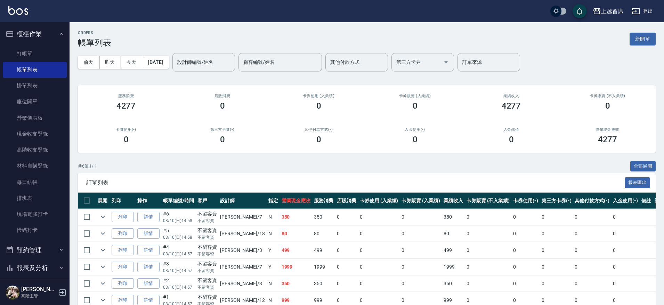
click at [43, 33] on button "櫃檯作業" at bounding box center [35, 34] width 64 height 18
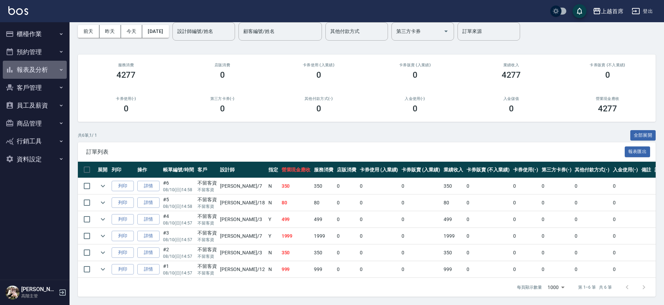
click at [45, 69] on button "報表及分析" at bounding box center [35, 70] width 64 height 18
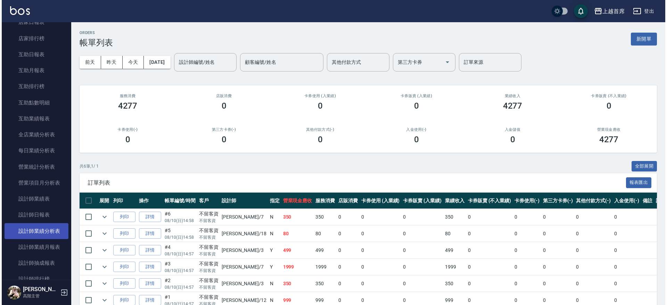
scroll to position [130, 0]
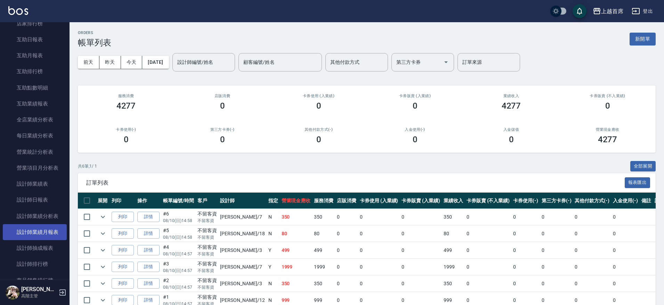
click at [39, 265] on link "設計師排行榜" at bounding box center [35, 264] width 64 height 16
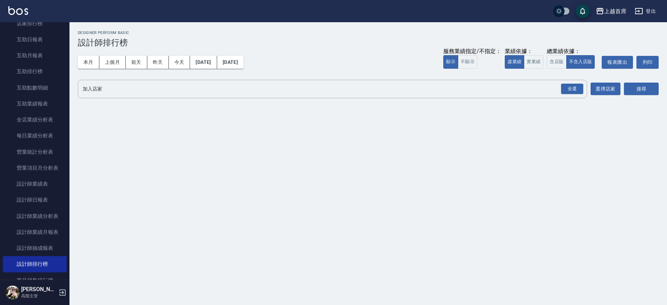
click at [84, 55] on div "本月 上個月 [DATE] [DATE] [DATE] [DATE] [DATE] 服務業績指定/不指定： 顯示 不顯示 業績依據： 虛業績 實業績 總業績依…" at bounding box center [368, 63] width 581 height 30
click at [83, 61] on button "本月" at bounding box center [89, 62] width 22 height 13
click at [531, 60] on button "實業績" at bounding box center [533, 62] width 19 height 14
click at [546, 59] on div "服務業績指定/不指定： 顯示 不顯示 業績依據： 虛業績 實業績 總業績依據： 含店販 不含入店販 報表匯出 列印" at bounding box center [550, 62] width 215 height 13
drag, startPoint x: 567, startPoint y: 63, endPoint x: 556, endPoint y: 62, distance: 11.8
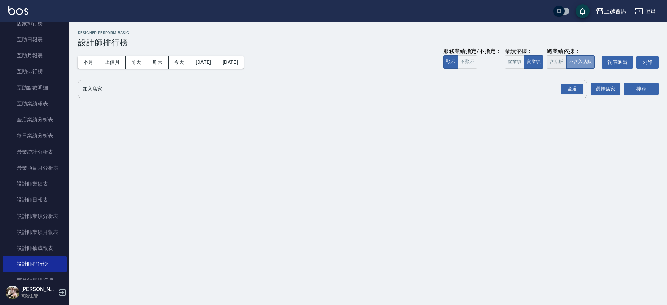
click at [566, 63] on button "不含入店販" at bounding box center [580, 62] width 29 height 14
click at [556, 62] on button "含店販" at bounding box center [556, 62] width 19 height 14
click at [585, 96] on div "全選 加入店家" at bounding box center [332, 89] width 509 height 18
click at [633, 89] on button "搜尋" at bounding box center [641, 89] width 35 height 13
click at [577, 90] on div "全選" at bounding box center [572, 89] width 22 height 11
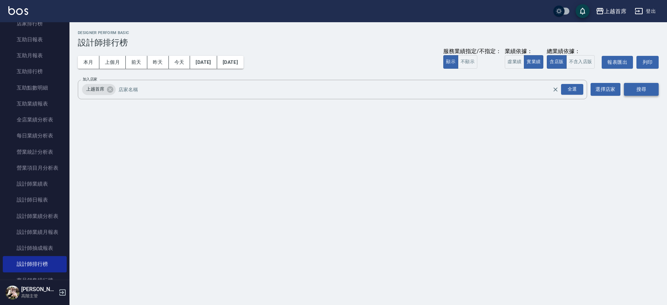
click at [652, 85] on button "搜尋" at bounding box center [641, 89] width 35 height 13
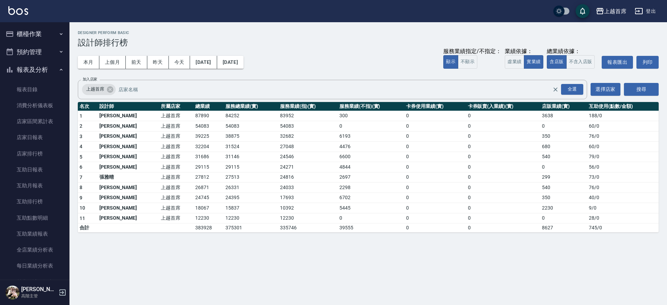
drag, startPoint x: 44, startPoint y: 26, endPoint x: 43, endPoint y: 30, distance: 3.6
click at [44, 26] on button "櫃檯作業" at bounding box center [35, 34] width 64 height 18
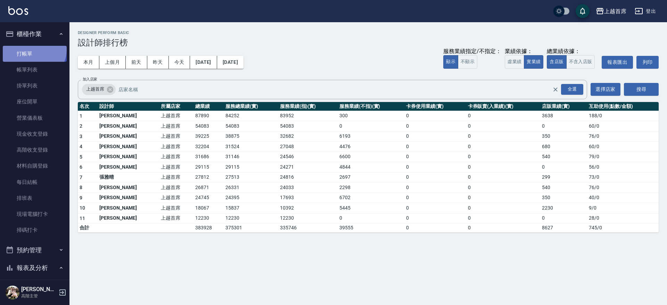
click at [33, 49] on link "打帳單" at bounding box center [35, 54] width 64 height 16
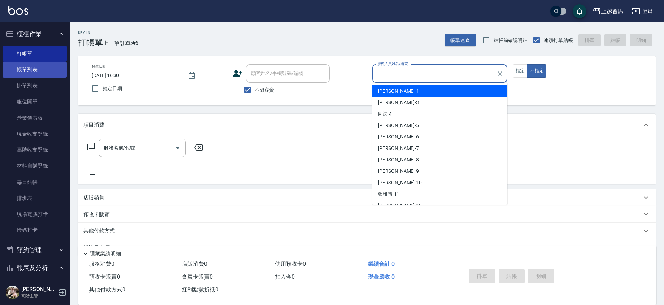
click at [38, 71] on link "帳單列表" at bounding box center [35, 70] width 64 height 16
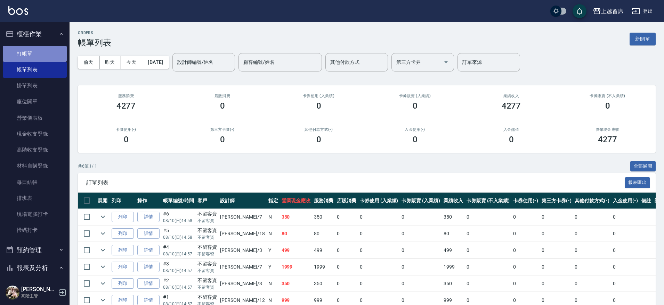
click at [39, 56] on link "打帳單" at bounding box center [35, 54] width 64 height 16
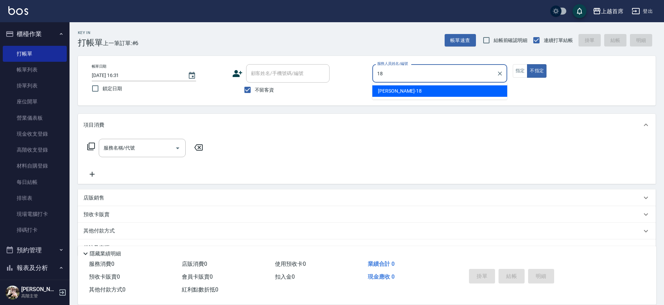
type input "Linda-18"
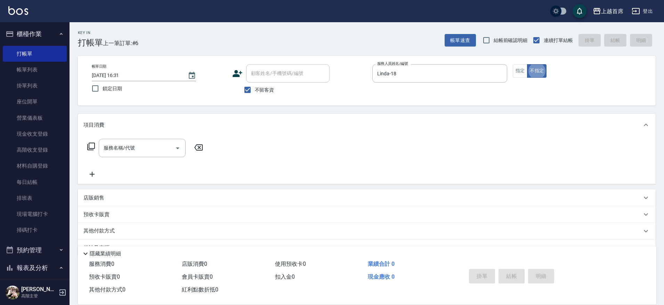
type button "false"
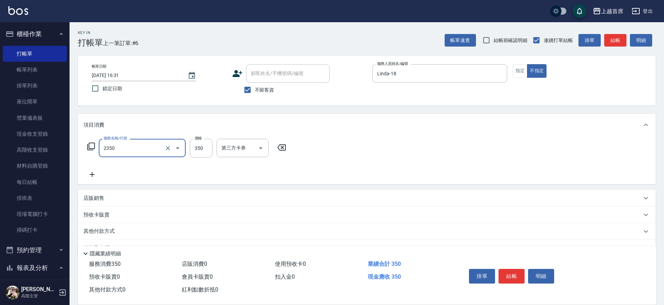
type input "不指定洗剪350(2350)"
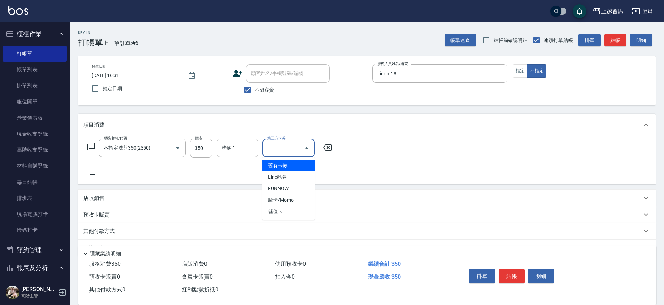
click at [240, 149] on input "洗髮-1" at bounding box center [237, 148] width 35 height 12
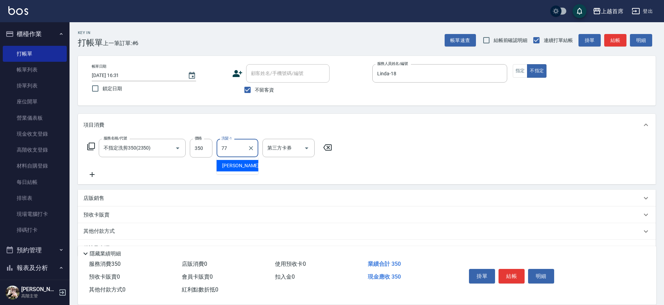
type input "[PERSON_NAME]-77"
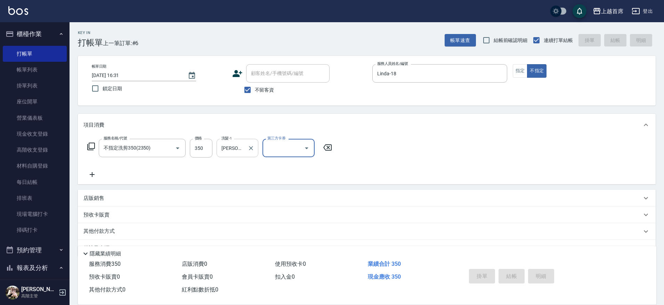
type input "[DATE] 16:32"
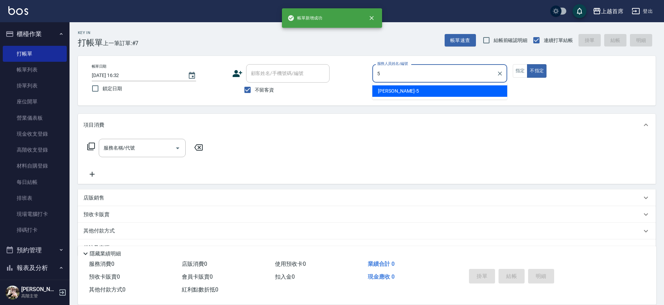
type input "[PERSON_NAME]-5"
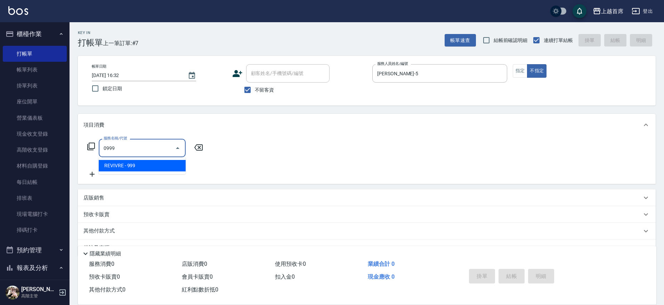
type input "REVIVRE(0999)"
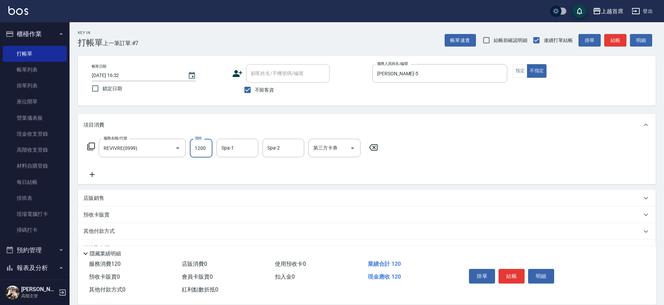
type input "1200"
type input "[PERSON_NAME]-39"
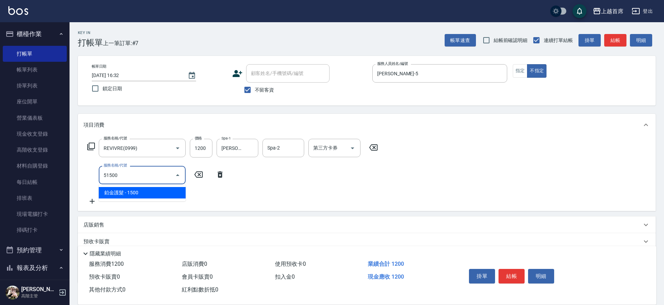
type input "鉑金護髮(51500)"
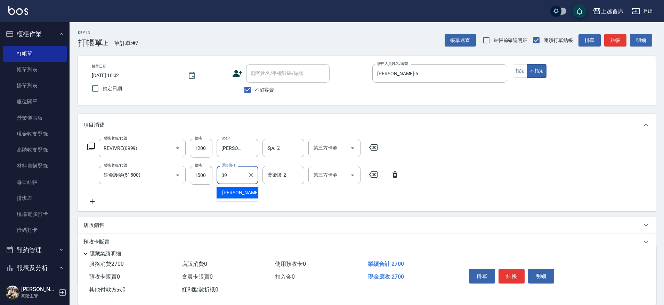
type input "[PERSON_NAME]-39"
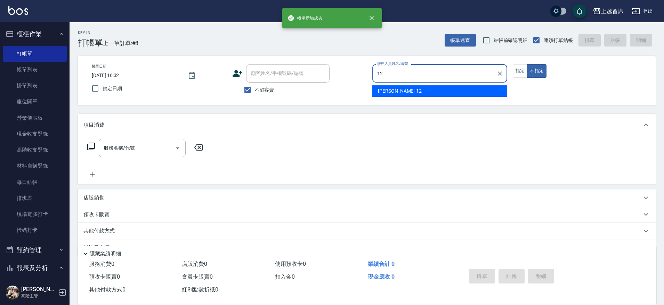
type input "[PERSON_NAME]-12"
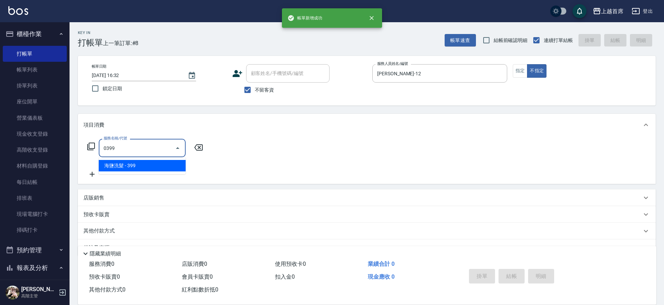
type input "海鹽洗髮(0399)"
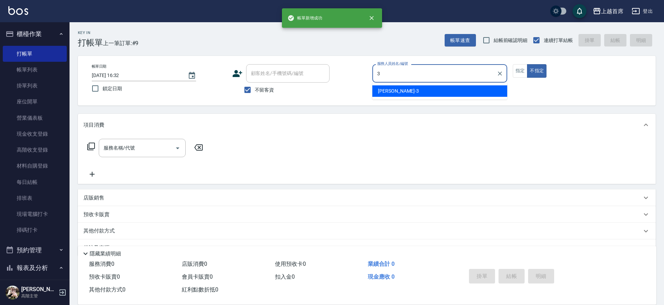
type input "[PERSON_NAME]-3"
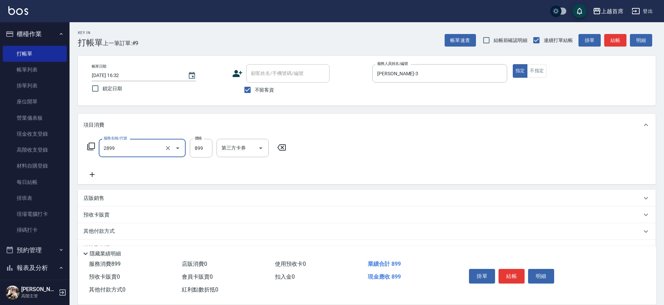
type input "899洗剪去角質套餐(2899)"
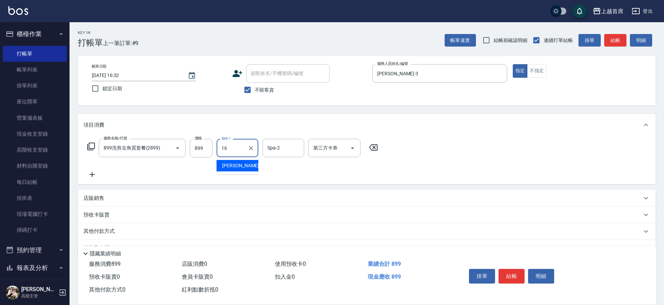
type input "[PERSON_NAME]-16"
click at [103, 199] on p "店販銷售" at bounding box center [93, 198] width 21 height 7
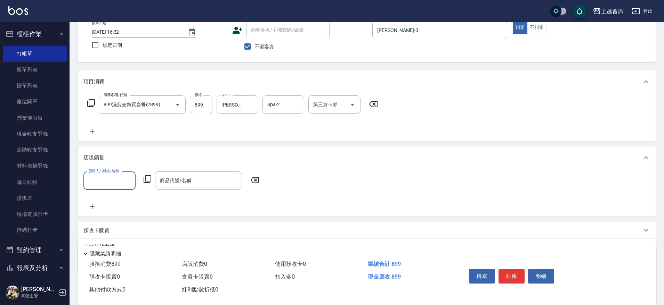
scroll to position [77, 0]
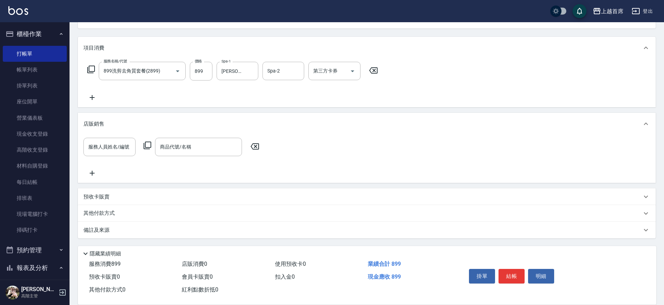
click at [109, 218] on div "其他付款方式" at bounding box center [366, 213] width 577 height 17
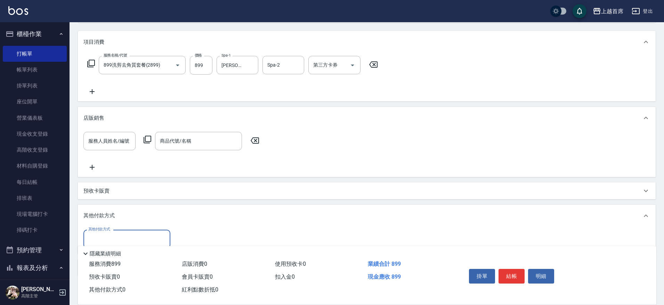
scroll to position [121, 0]
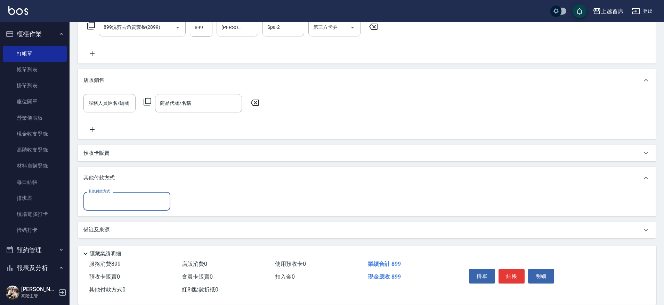
click at [126, 194] on div "其他付款方式" at bounding box center [126, 201] width 87 height 18
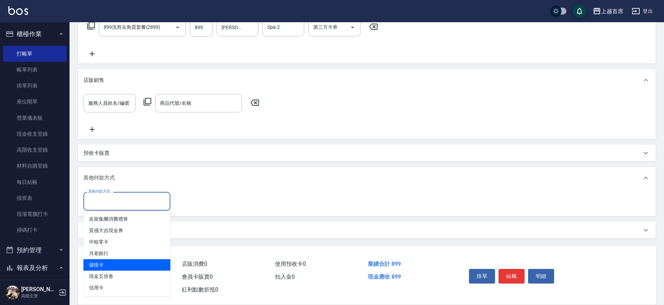
click at [116, 264] on span "儲值卡" at bounding box center [126, 265] width 87 height 11
type input "儲值卡"
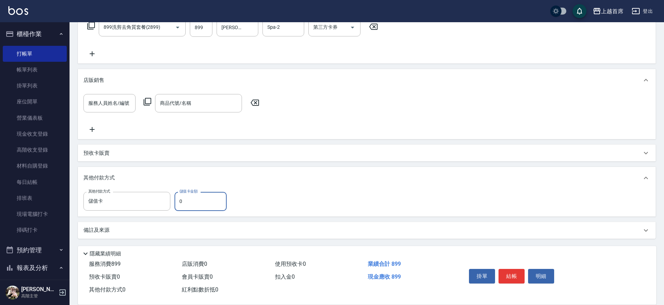
drag, startPoint x: 186, startPoint y: 198, endPoint x: 176, endPoint y: 200, distance: 10.0
click at [176, 200] on input "0" at bounding box center [200, 201] width 52 height 19
type input "101"
click at [510, 271] on button "結帳" at bounding box center [511, 276] width 26 height 15
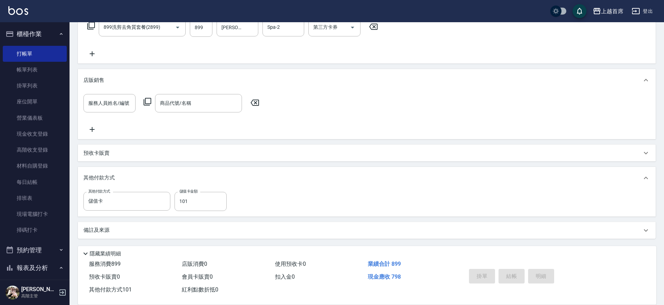
type input "[DATE] 16:33"
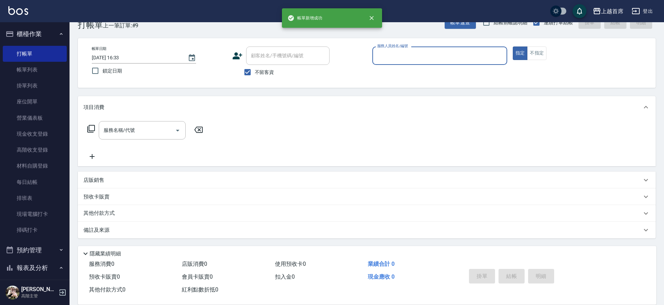
scroll to position [0, 0]
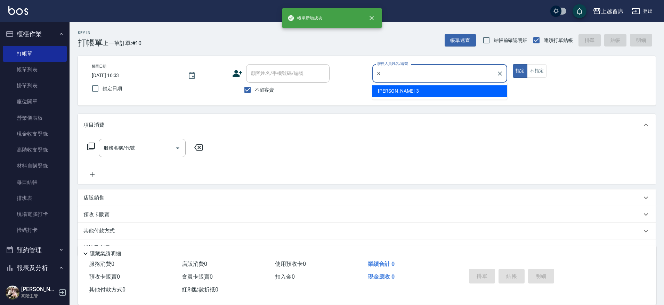
type input "[PERSON_NAME]-3"
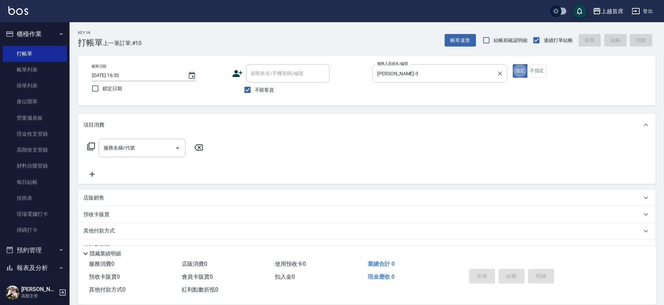
type button "true"
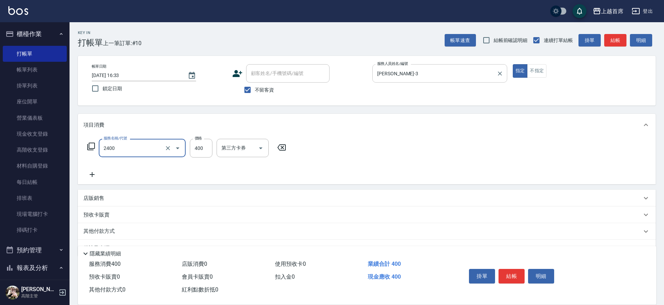
type input "指定一般洗剪400(2400)"
type input "450"
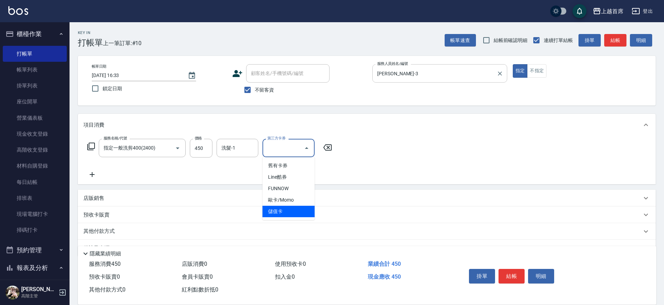
type input "儲值卡"
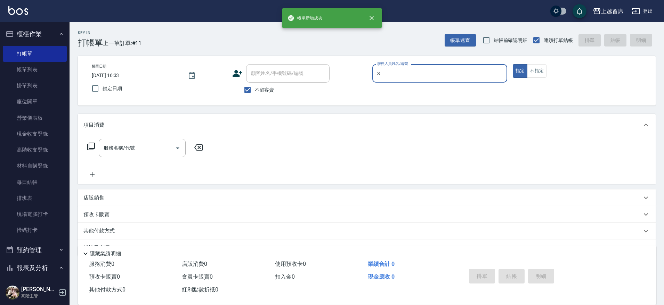
type input "[PERSON_NAME]-3"
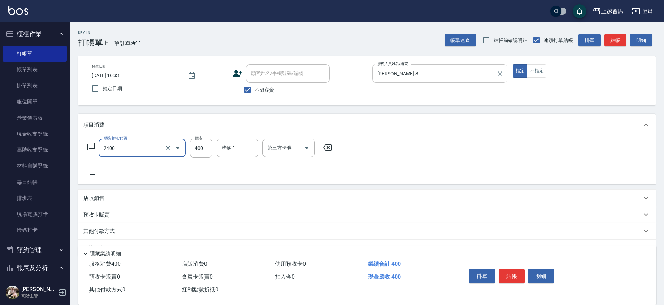
type input "指定一般洗剪400(2400)"
type input "450"
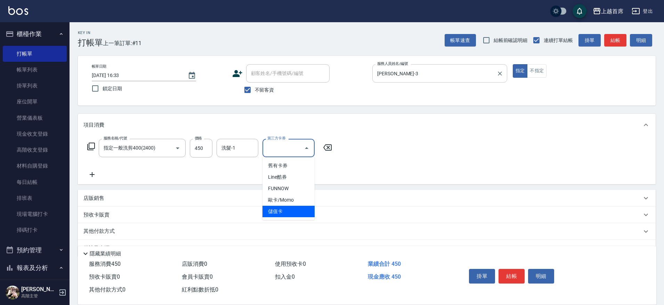
type input "儲值卡"
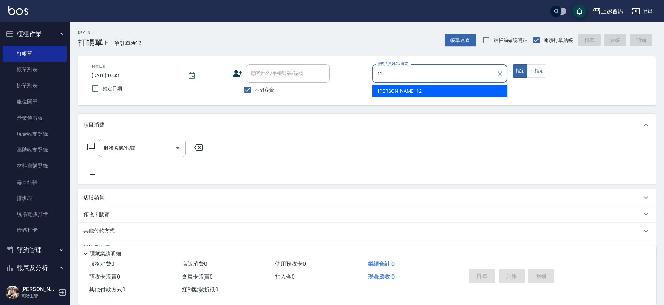
type input "[PERSON_NAME]-12"
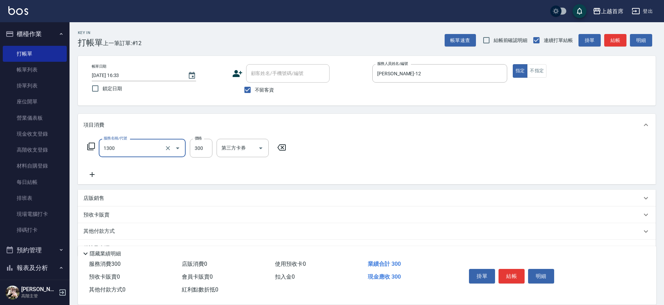
type input "洗髮(1300)"
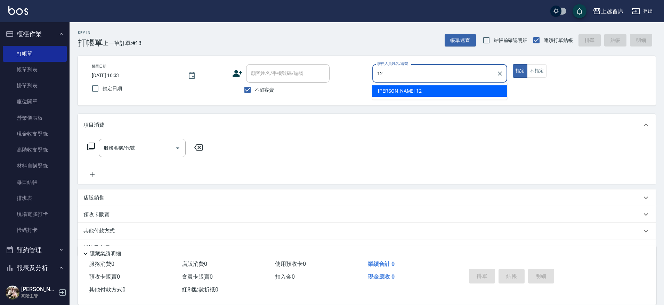
type input "[PERSON_NAME]-12"
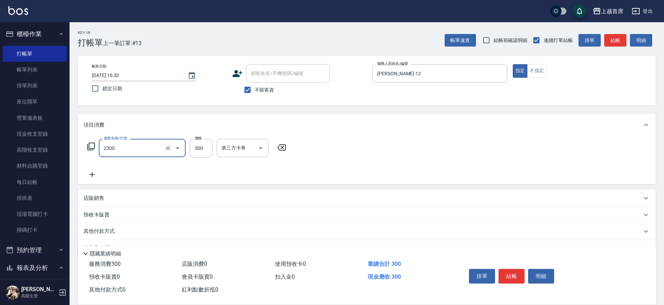
type input "單剪指定300(2300)"
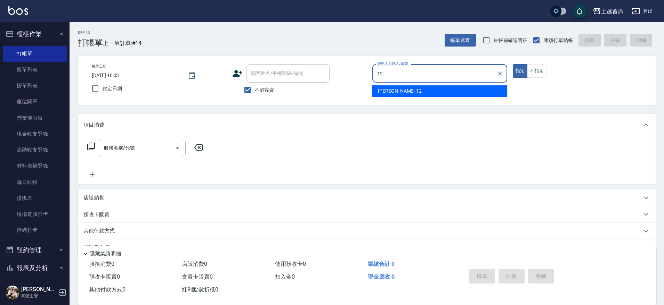
type input "[PERSON_NAME]-12"
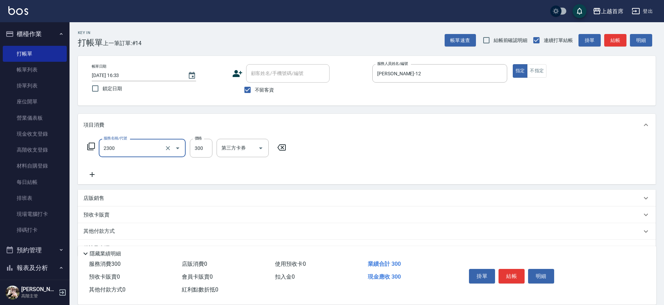
type input "單剪指定300(2300)"
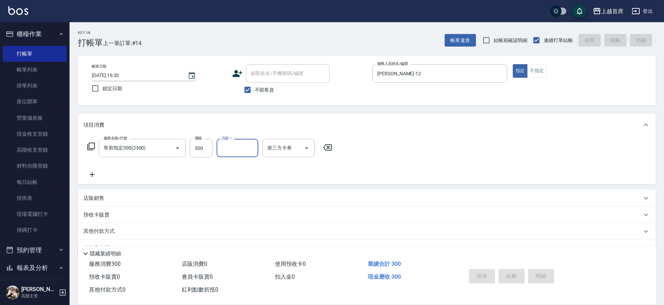
type input "[DATE] 16:34"
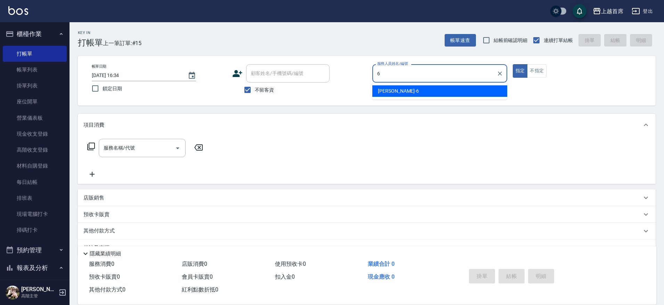
type input "Aki-6"
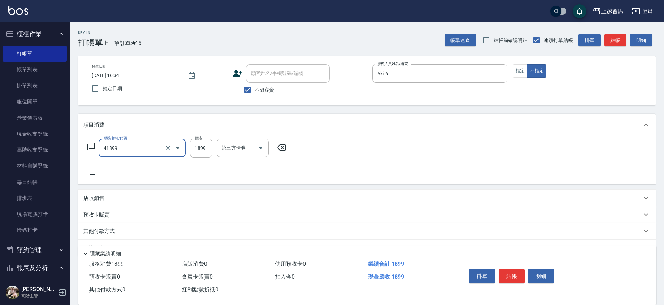
type input "染髮D餐(41899)"
type input "2500"
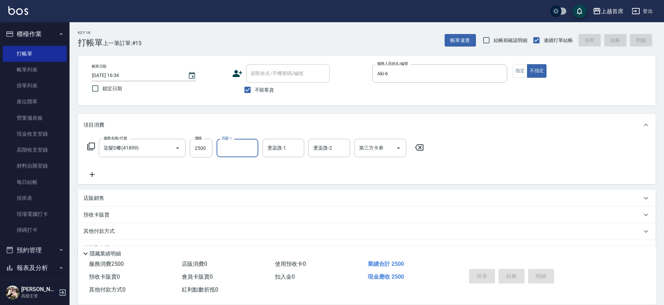
type input "[DATE] 16:35"
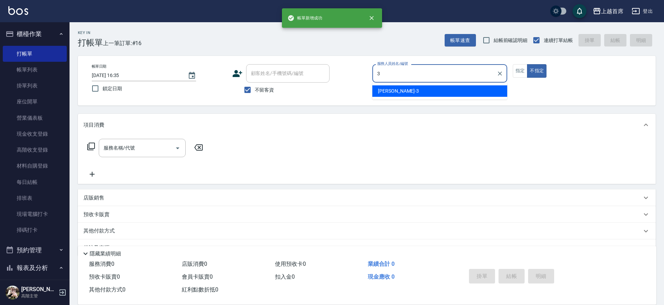
type input "[PERSON_NAME]-3"
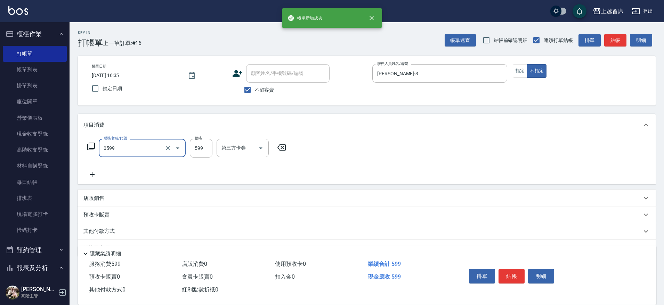
type input "[PERSON_NAME]spa(0599)"
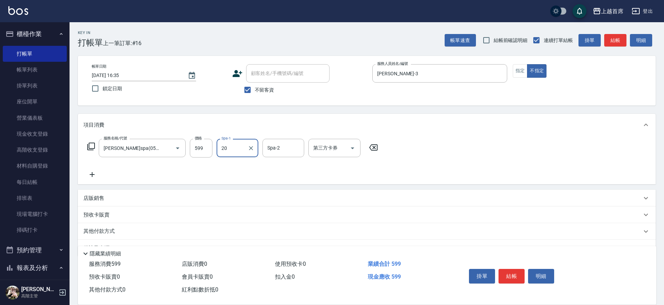
type input "[PERSON_NAME]-20"
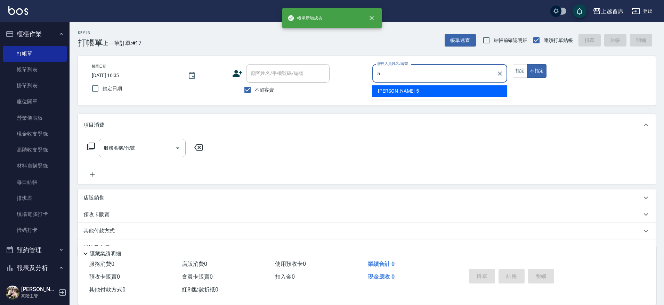
type input "[PERSON_NAME]-5"
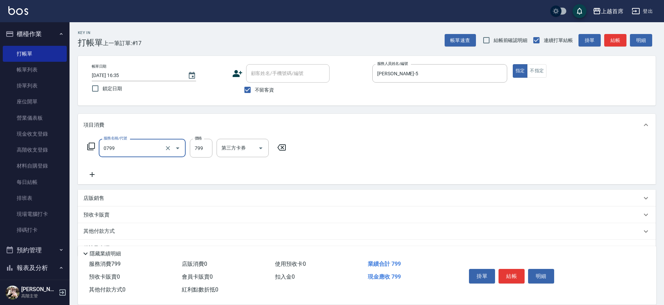
type input "精油799(0799)"
type input "699"
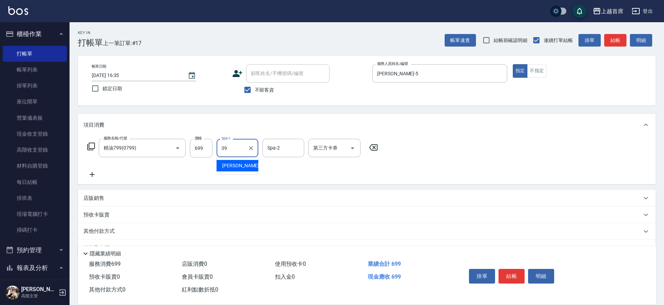
type input "[PERSON_NAME]-39"
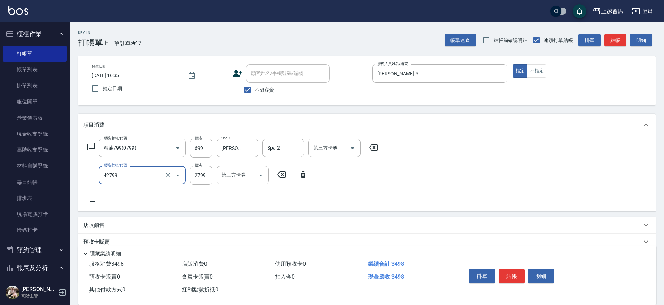
type input "染髮B餐(42799)"
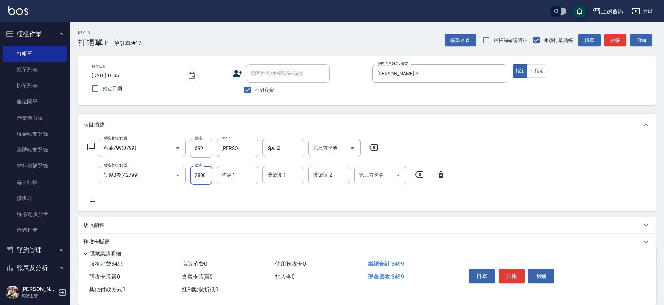
type input "2800"
type input "[PERSON_NAME]-39"
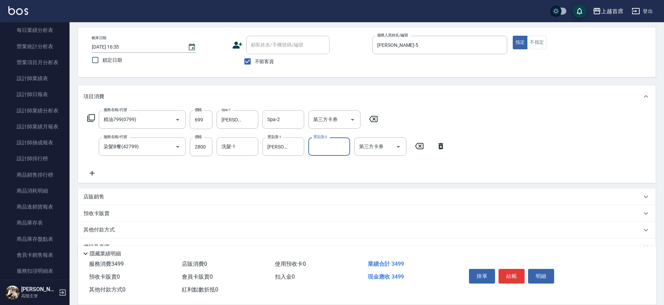
scroll to position [43, 0]
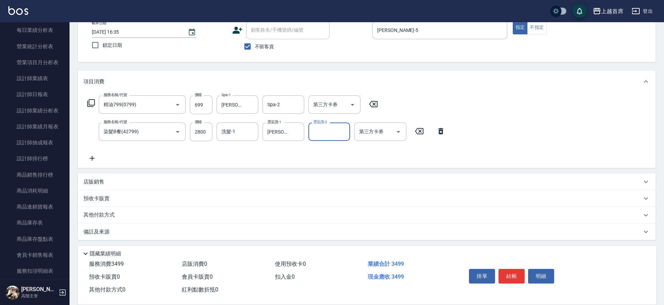
click at [109, 214] on p "其他付款方式" at bounding box center [100, 216] width 35 height 8
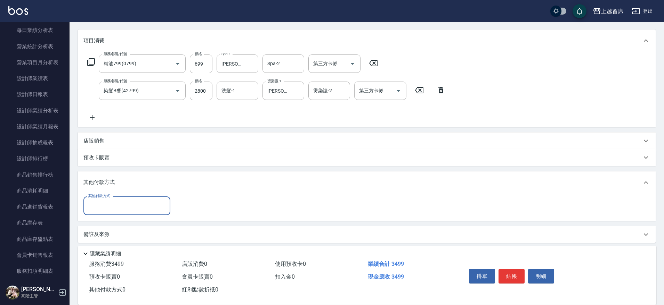
scroll to position [88, 0]
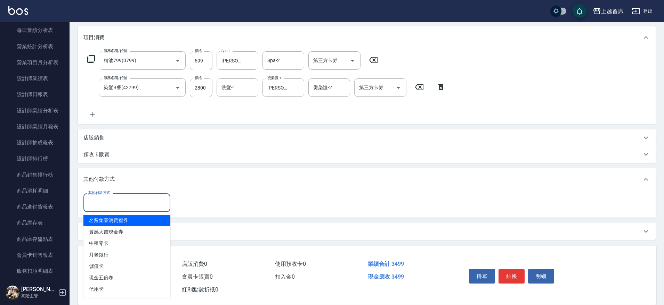
click at [124, 204] on input "其他付款方式" at bounding box center [127, 203] width 81 height 12
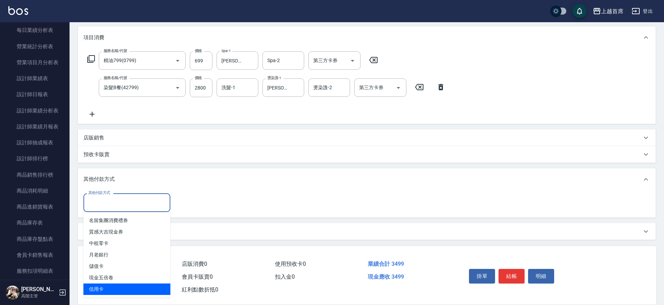
click at [109, 284] on span "信用卡" at bounding box center [126, 289] width 87 height 11
type input "信用卡"
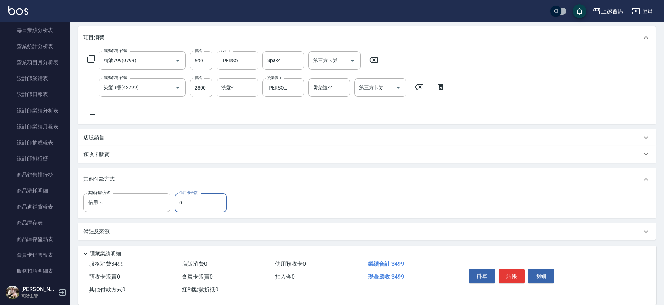
drag, startPoint x: 195, startPoint y: 202, endPoint x: 173, endPoint y: 208, distance: 22.7
click at [173, 208] on div "其他付款方式 信用卡 其他付款方式 信用卡金額 0 信用卡金額" at bounding box center [156, 203] width 147 height 19
type input "3499"
click at [503, 274] on button "結帳" at bounding box center [511, 276] width 26 height 15
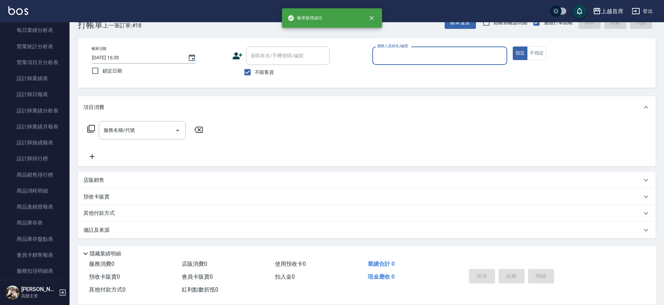
scroll to position [18, 0]
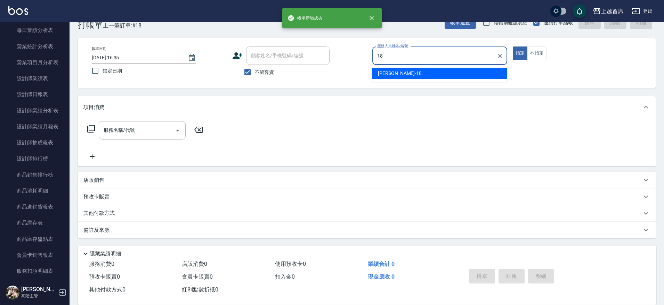
type input "Linda-18"
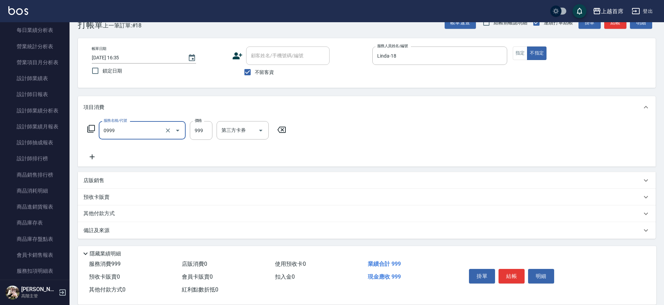
type input "REVIVRE(0999)"
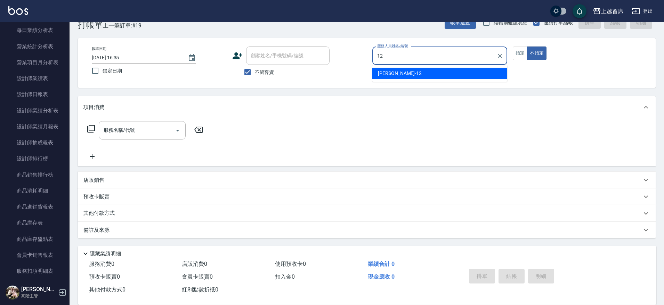
type input "[PERSON_NAME]-12"
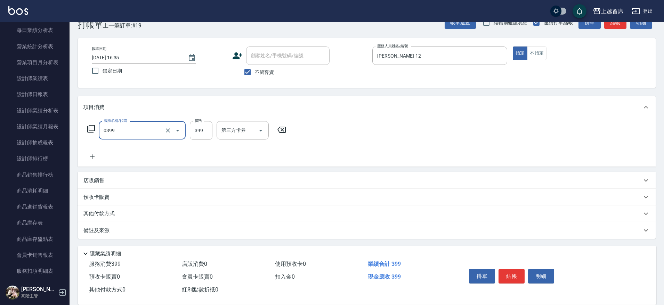
type input "海鹽洗髮(0399)"
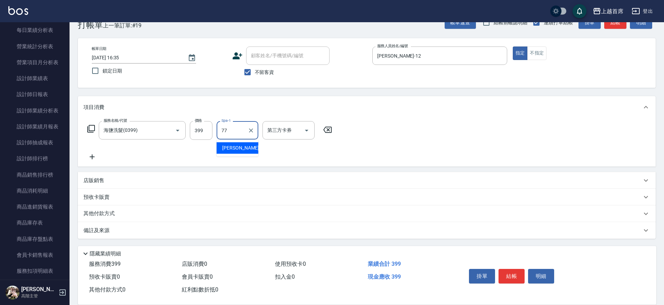
type input "[PERSON_NAME]-77"
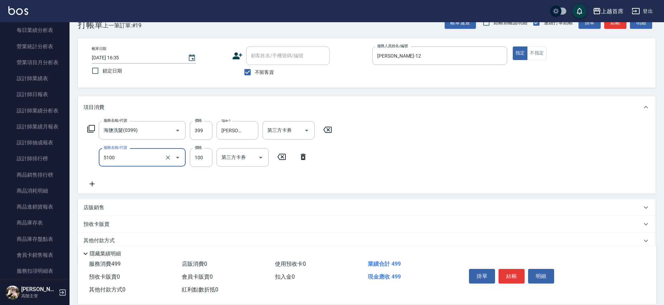
type input "精油(長)(5100)"
type input "200"
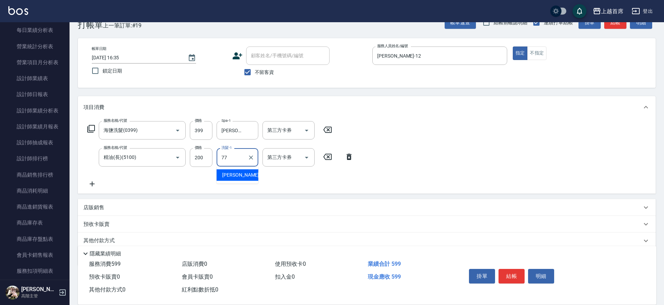
type input "[PERSON_NAME]-77"
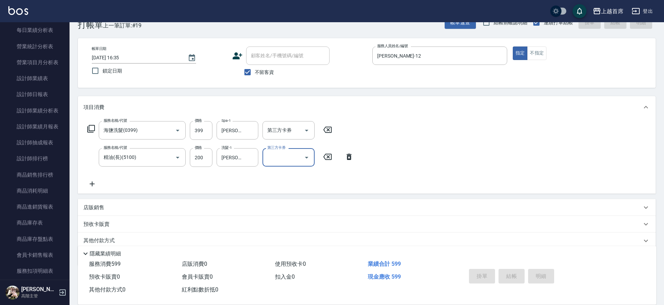
type input "[DATE] 16:36"
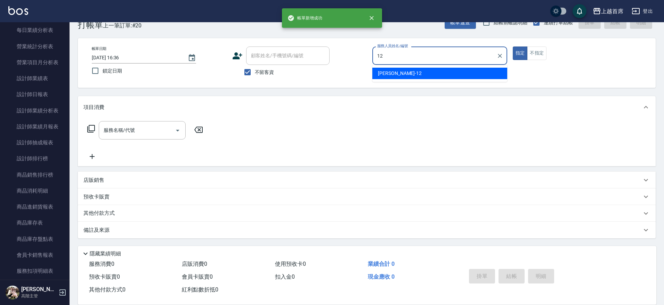
type input "[PERSON_NAME]-12"
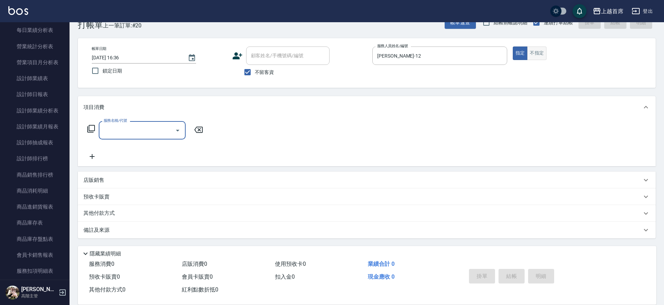
click at [546, 51] on button "不指定" at bounding box center [536, 54] width 19 height 14
click at [149, 137] on div "服務名稱/代號" at bounding box center [142, 130] width 87 height 18
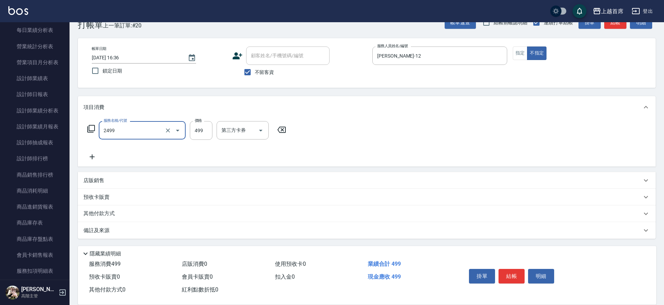
type input "499海鹽洗剪套餐(2499)"
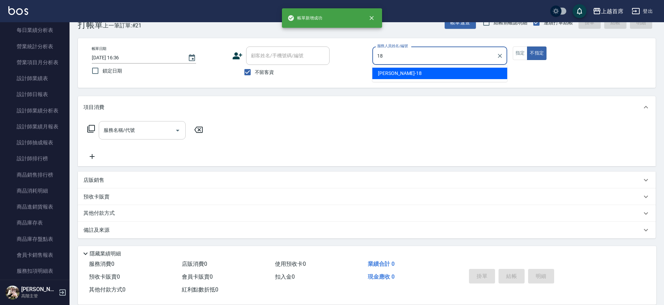
type input "Linda-18"
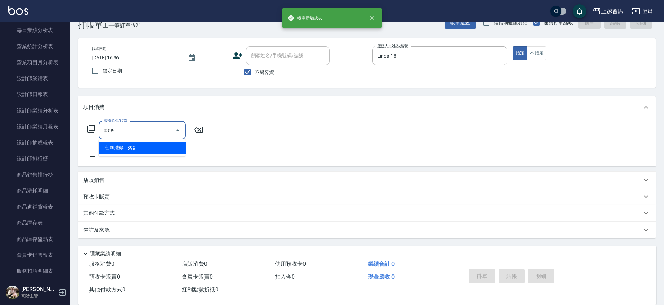
type input "海鹽洗髮(0399)"
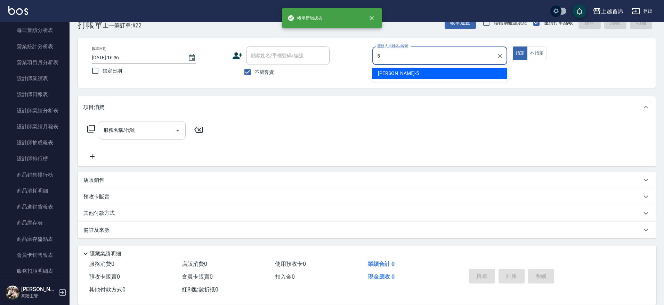
type input "[PERSON_NAME]-5"
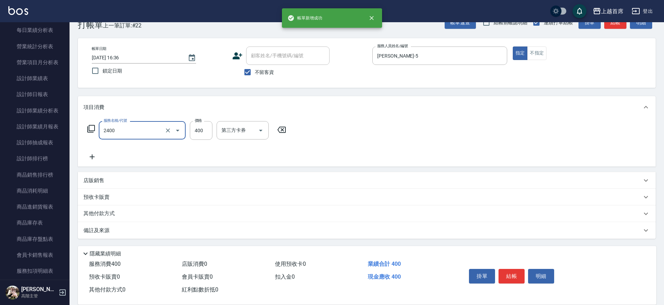
type input "指定一般洗剪400(2400)"
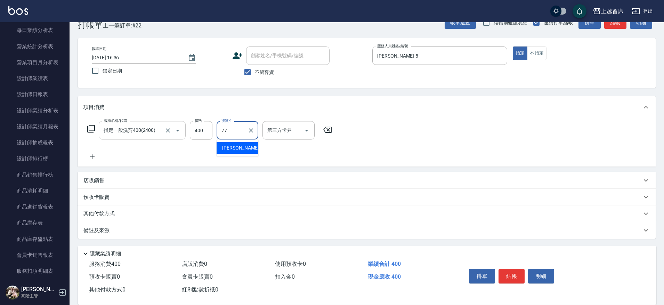
type input "[PERSON_NAME]-77"
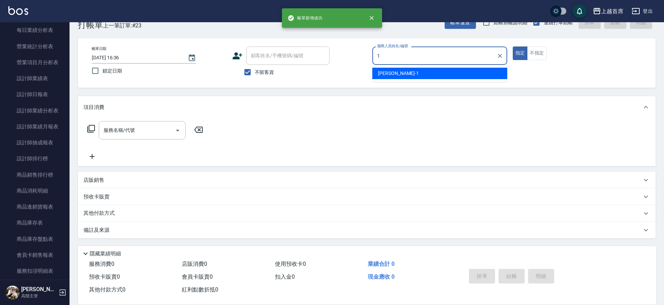
type input "[PERSON_NAME]-1"
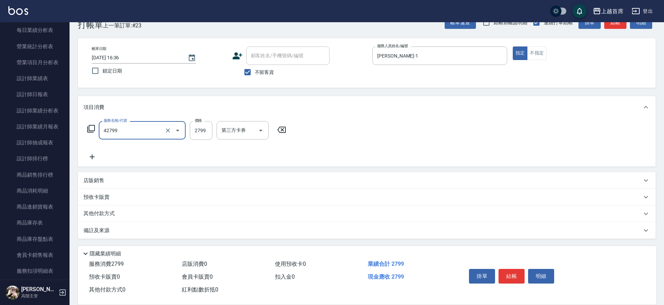
type input "染髮B餐(42799)"
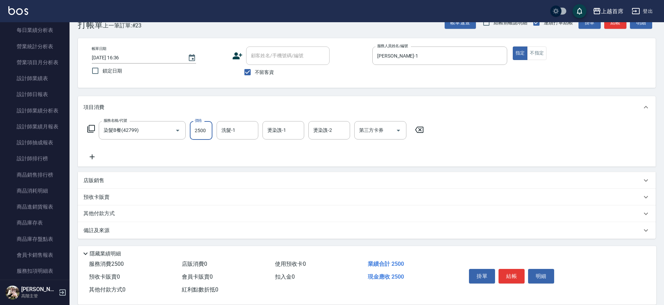
type input "2500"
type input "[PERSON_NAME]-16"
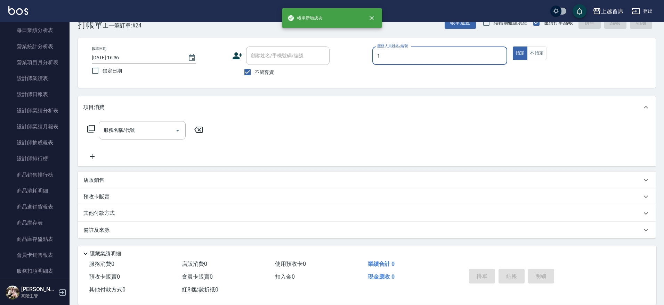
type input "[PERSON_NAME]-1"
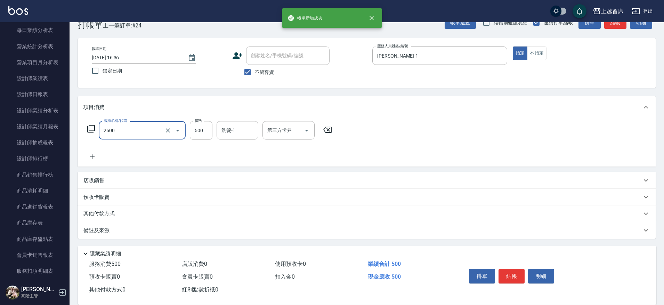
type input "海鹽洗剪500(2500)"
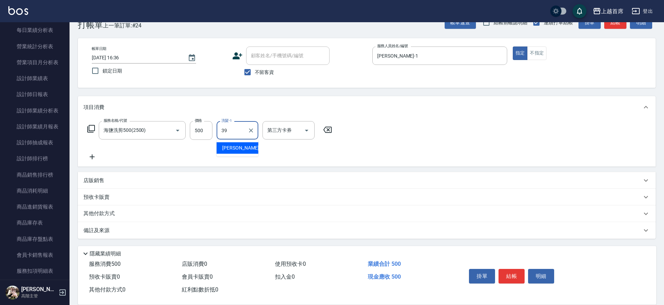
type input "[PERSON_NAME]-39"
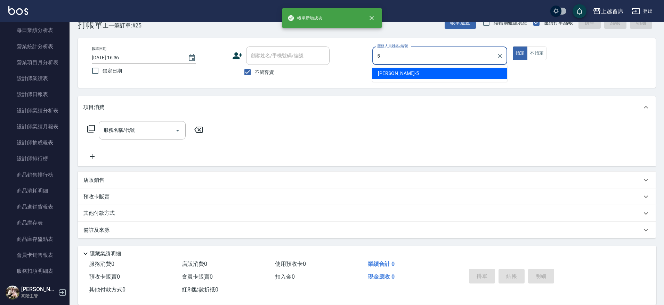
type input "[PERSON_NAME]-5"
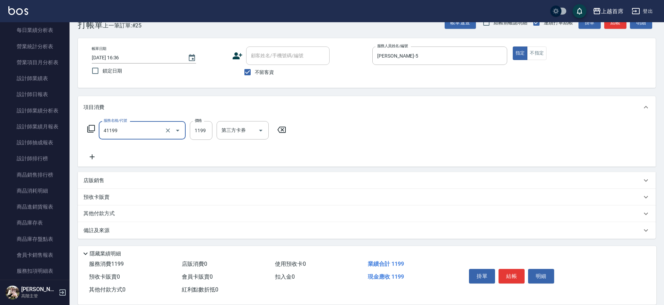
type input "長髮染髮(41199)"
type input "1399"
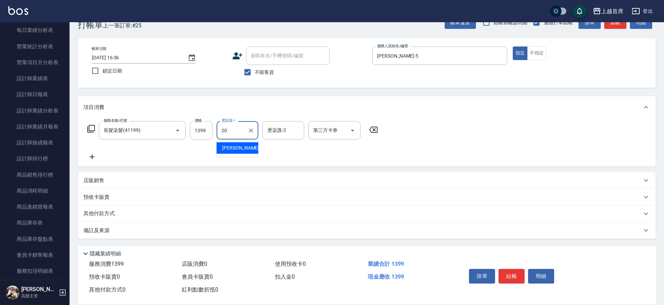
type input "[PERSON_NAME]-20"
type input "2"
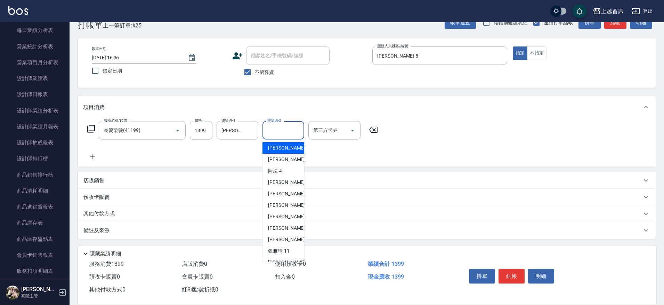
type input "[PERSON_NAME]-1"
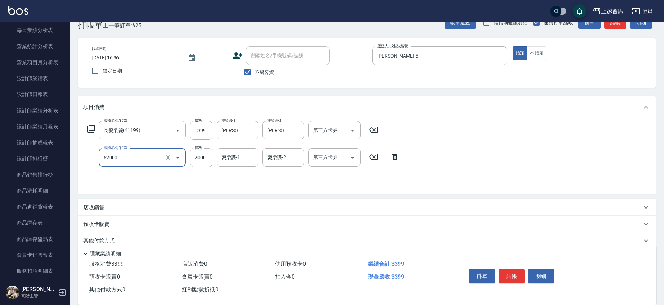
type input "黑耀光護髮(52000)"
type input "1870"
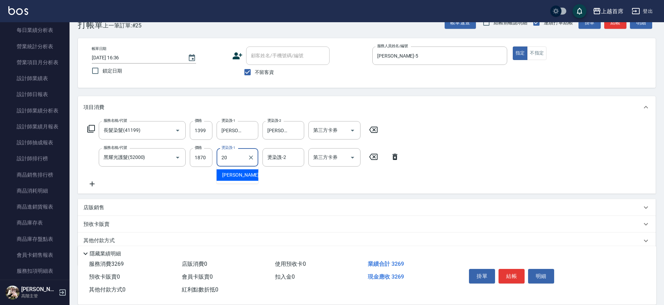
type input "[PERSON_NAME]-20"
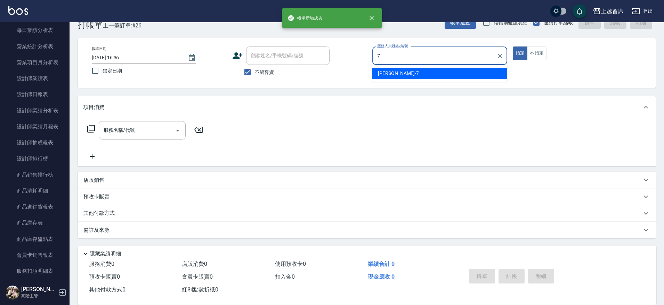
type input "[PERSON_NAME]-7"
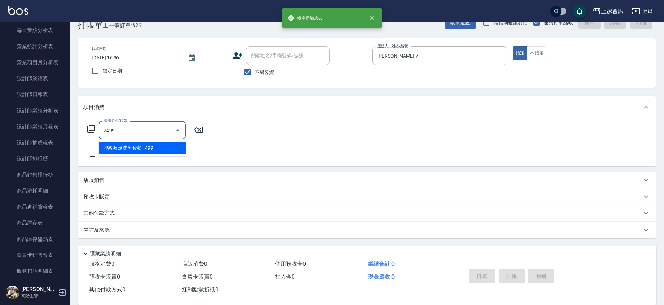
type input "499海鹽洗剪套餐(2499)"
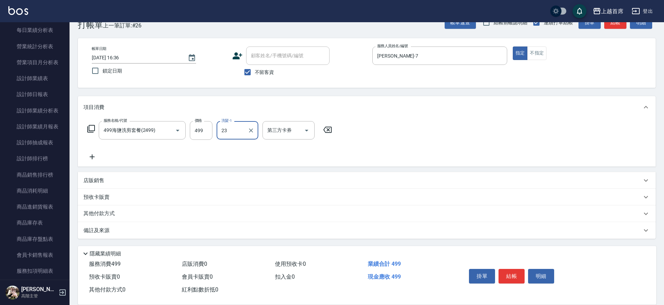
type input "[PERSON_NAME]-23"
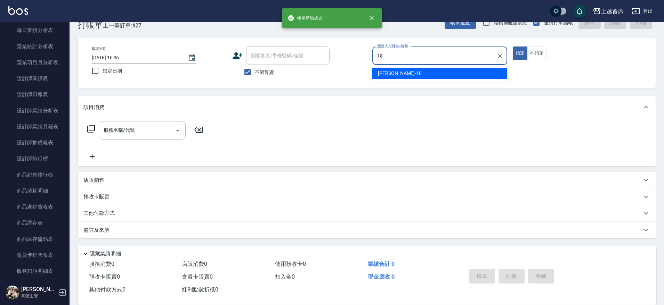
type input "Linda-18"
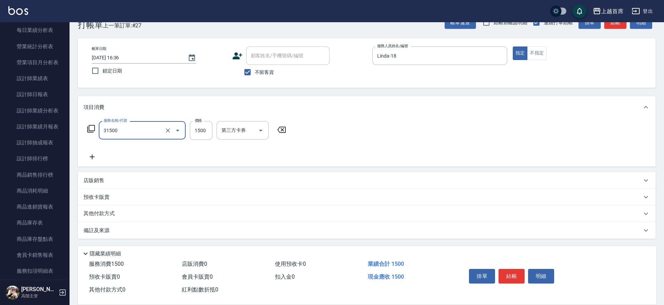
type input "燙髮1500(31500)"
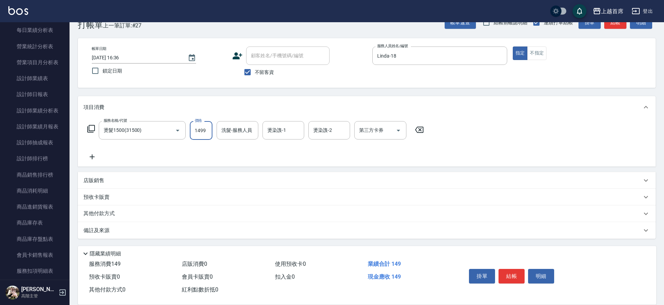
type input "1499"
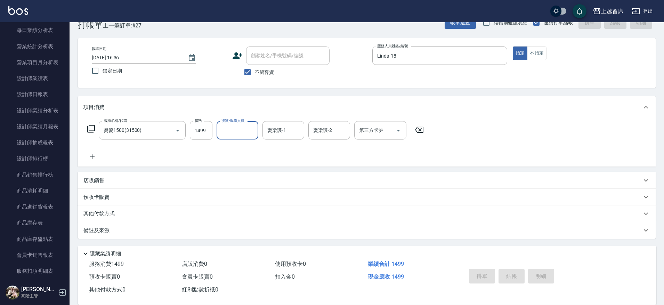
type input "[DATE] 16:37"
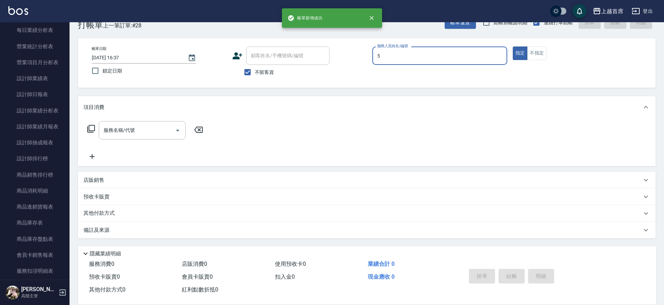
type input "[PERSON_NAME]-5"
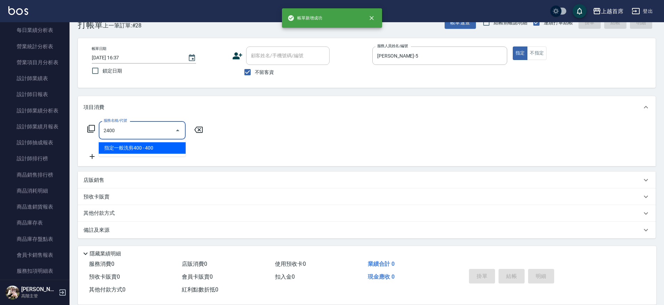
type input "指定一般洗剪400(2400)"
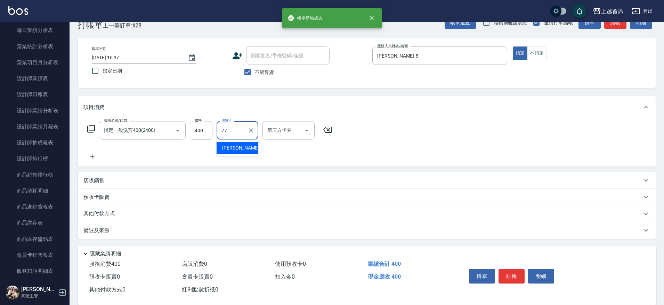
type input "[PERSON_NAME]-77"
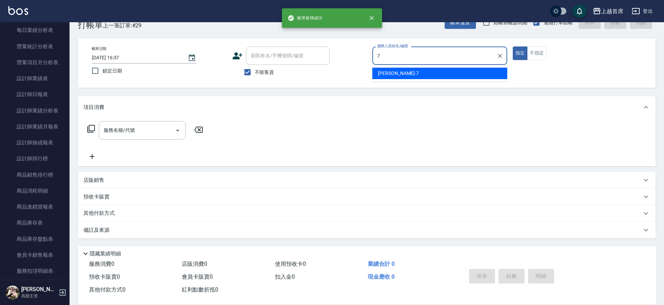
type input "[PERSON_NAME]-7"
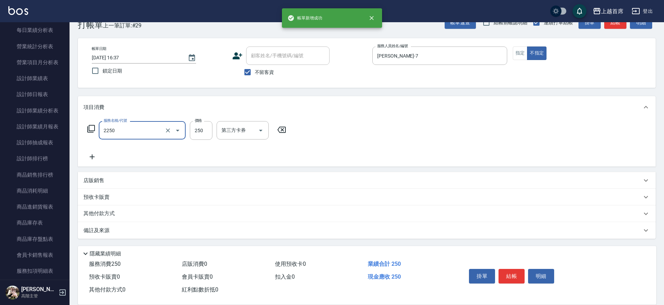
type input "單剪不指定250(2250)"
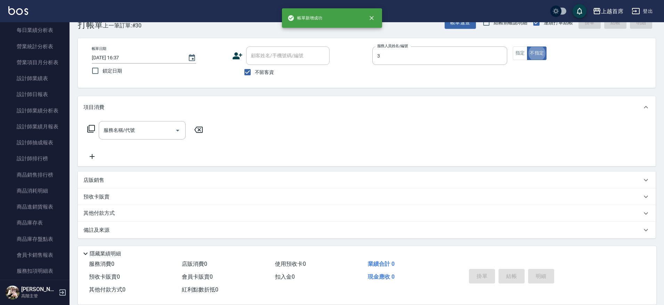
type input "[PERSON_NAME]-3"
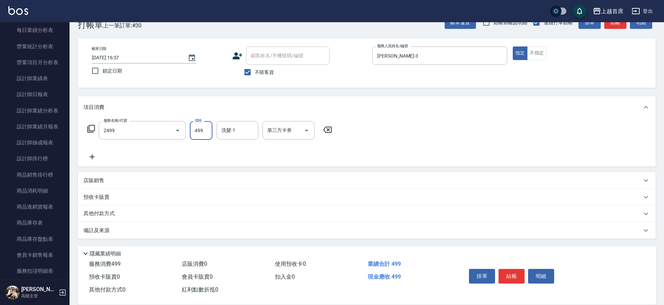
type input "499海鹽洗剪套餐(2499)"
type input "[PERSON_NAME]-77"
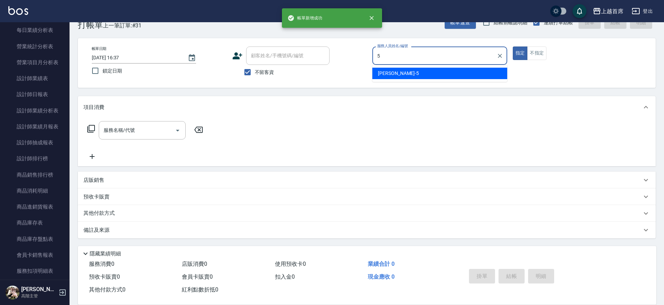
type input "[PERSON_NAME]-5"
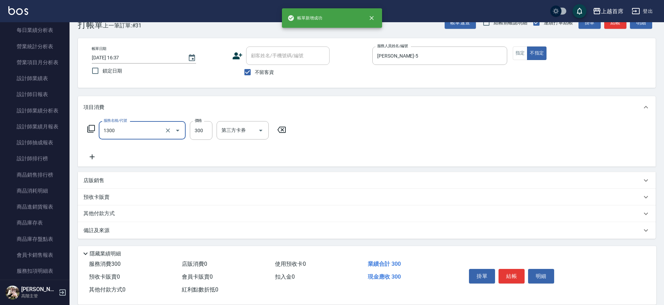
type input "洗髮(1300)"
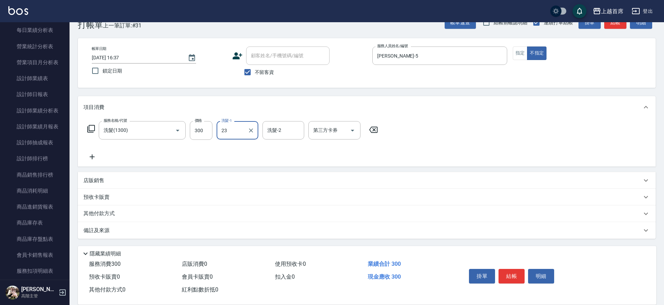
type input "[PERSON_NAME]-23"
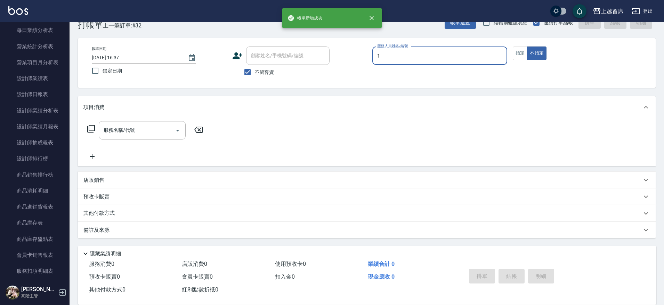
type input "[PERSON_NAME]-1"
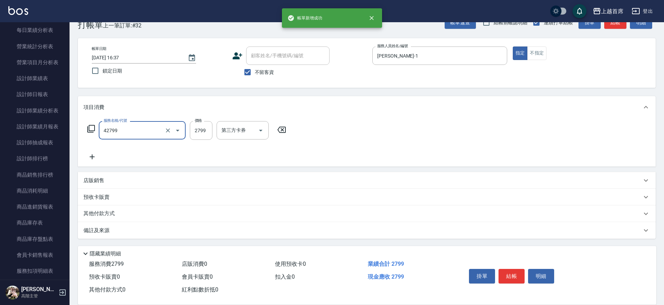
type input "染髮B餐(42799)"
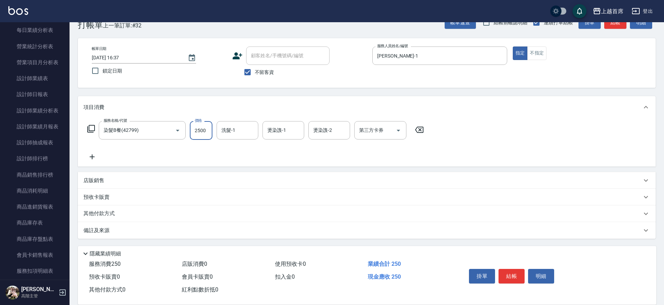
type input "2500"
type input "[PERSON_NAME]-16"
click at [105, 173] on div "店販銷售" at bounding box center [366, 180] width 577 height 17
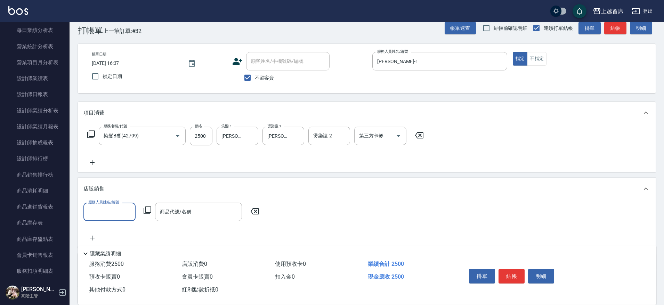
scroll to position [0, 0]
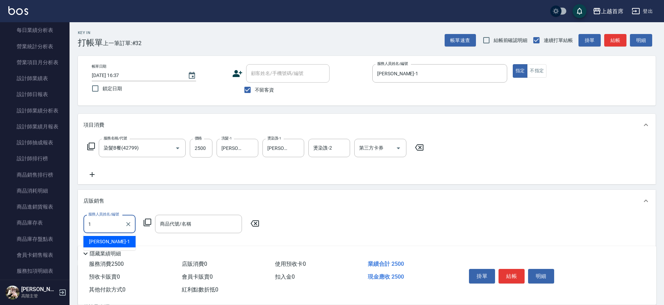
type input "[PERSON_NAME]-1"
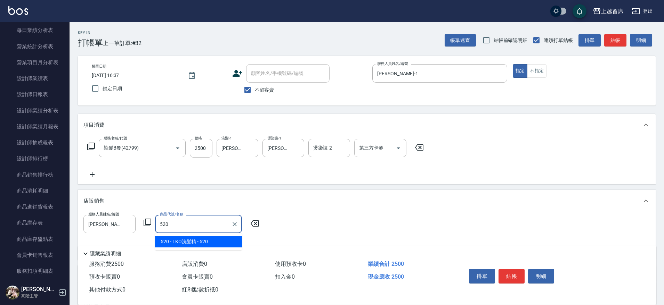
type input "TKO洗髮精"
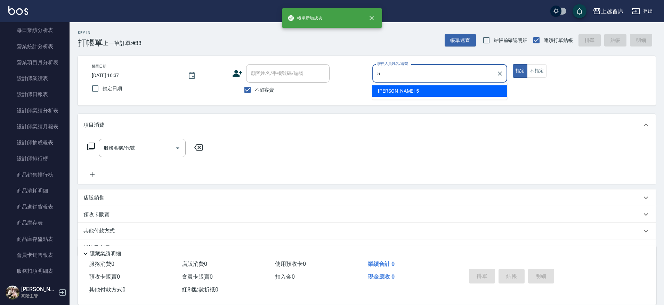
type input "[PERSON_NAME]-5"
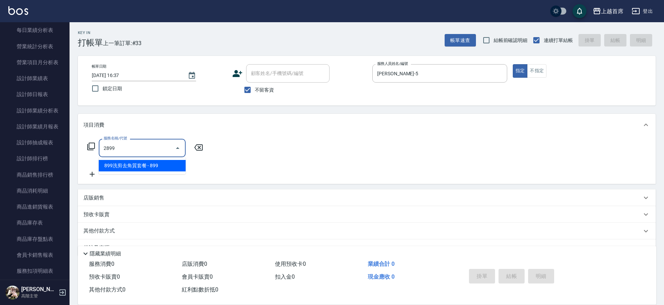
type input "899洗剪去角質套餐(2899)"
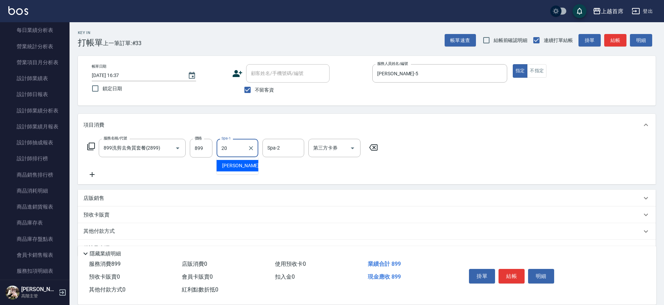
type input "[PERSON_NAME]-20"
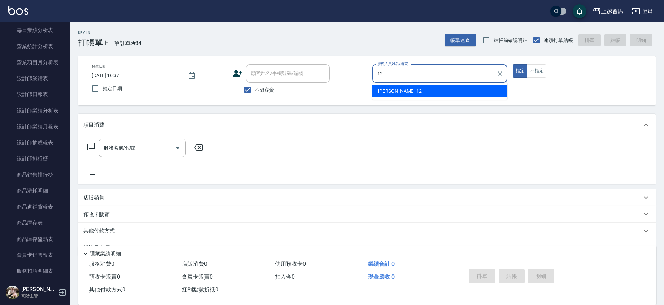
type input "[PERSON_NAME]-12"
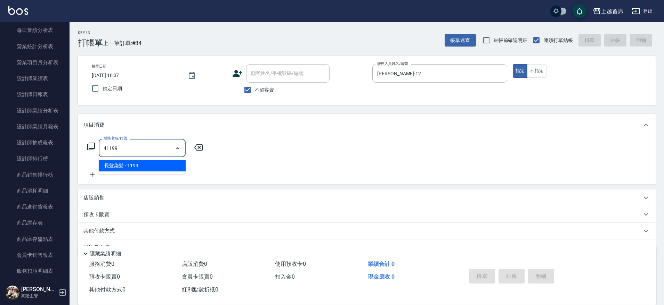
type input "長髮染髮(41199)"
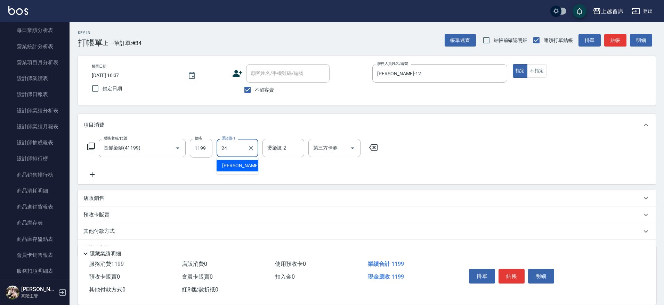
type input "[PERSON_NAME]-24"
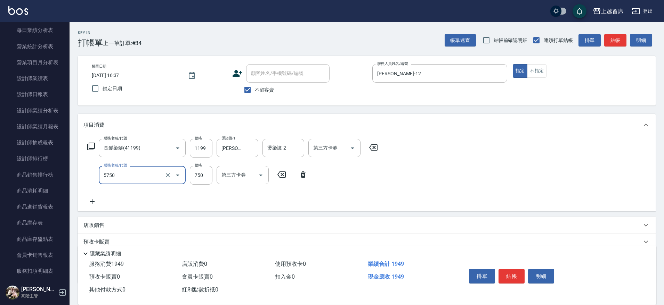
type input "乳清蛋白(5750)"
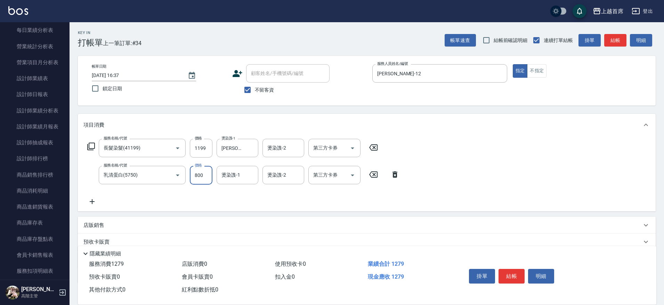
type input "800"
type input "[PERSON_NAME]-24"
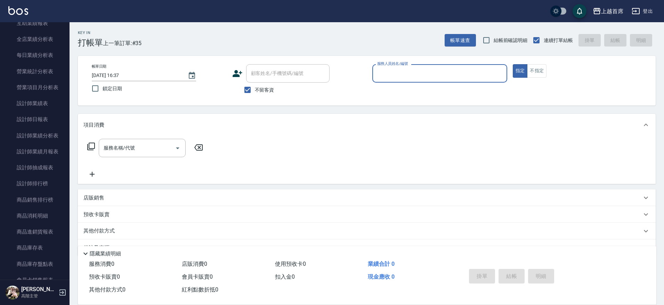
scroll to position [380, 0]
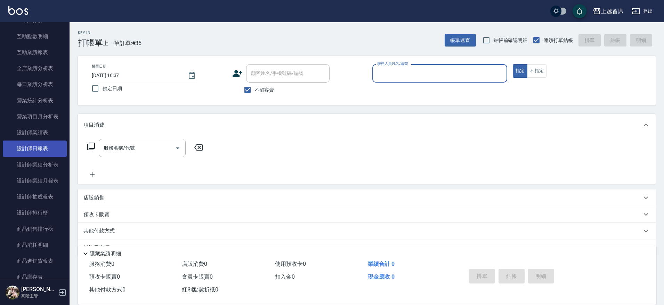
click at [47, 152] on link "設計師日報表" at bounding box center [35, 149] width 64 height 16
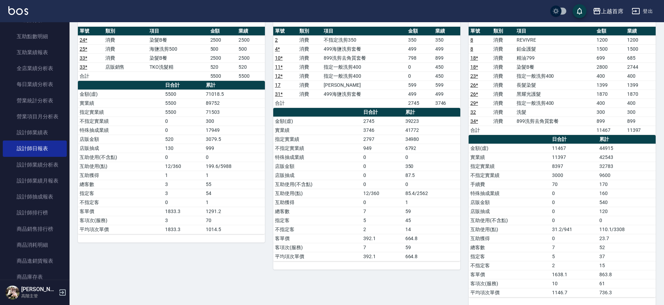
scroll to position [52, 0]
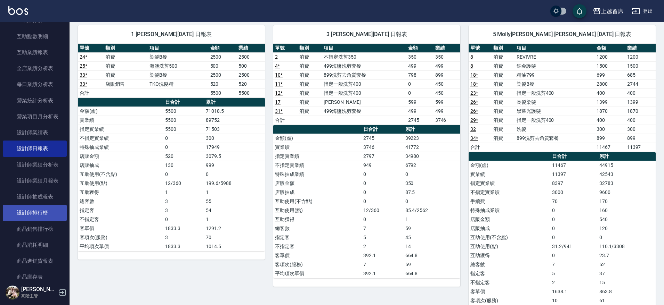
drag, startPoint x: 47, startPoint y: 201, endPoint x: 47, endPoint y: 212, distance: 10.8
click at [47, 202] on link "設計師抽成報表" at bounding box center [35, 197] width 64 height 16
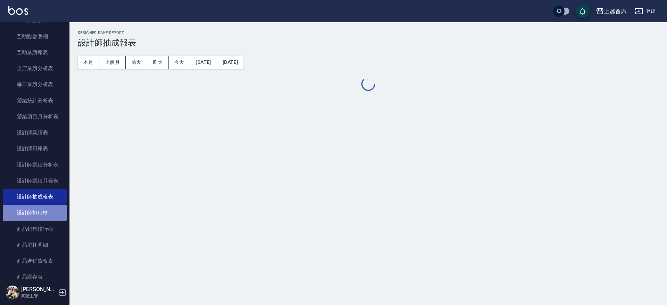
drag, startPoint x: 47, startPoint y: 213, endPoint x: 50, endPoint y: 212, distance: 3.6
click at [47, 213] on link "設計師排行榜" at bounding box center [35, 213] width 64 height 16
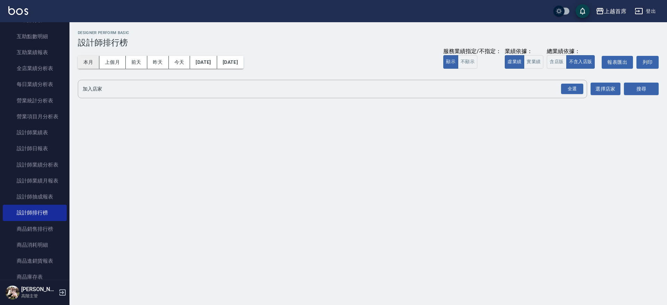
click at [85, 57] on button "本月" at bounding box center [89, 62] width 22 height 13
drag, startPoint x: 531, startPoint y: 62, endPoint x: 544, endPoint y: 60, distance: 13.0
click at [533, 62] on button "實業績" at bounding box center [533, 62] width 19 height 14
click at [551, 59] on button "含店販" at bounding box center [556, 62] width 19 height 14
click at [572, 89] on div "全選" at bounding box center [572, 89] width 22 height 11
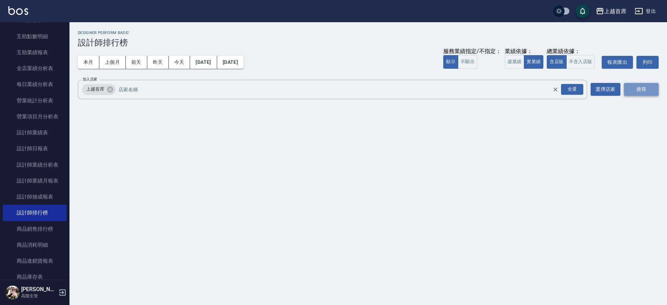
drag, startPoint x: 654, startPoint y: 86, endPoint x: 650, endPoint y: 89, distance: 4.2
click at [653, 87] on button "搜尋" at bounding box center [641, 89] width 35 height 13
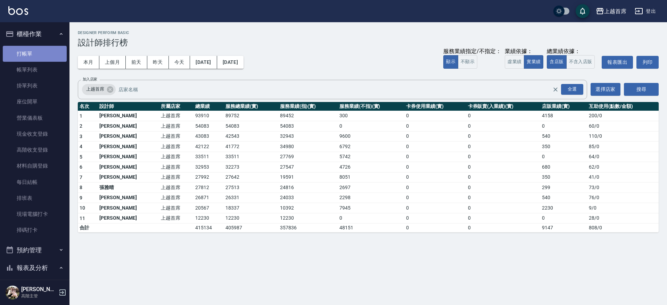
click at [38, 53] on link "打帳單" at bounding box center [35, 54] width 64 height 16
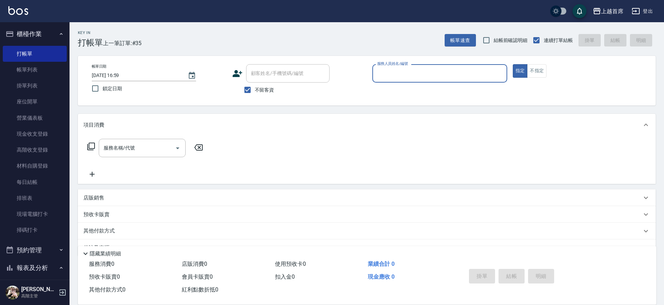
click at [44, 38] on button "櫃檯作業" at bounding box center [35, 34] width 64 height 18
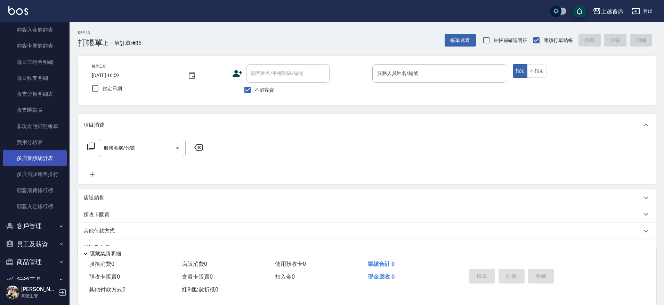
scroll to position [565, 0]
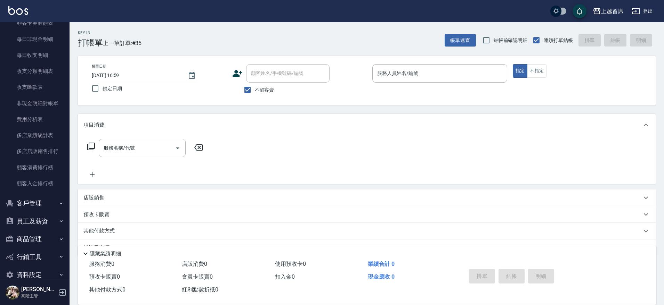
click at [48, 221] on button "員工及薪資" at bounding box center [35, 222] width 64 height 18
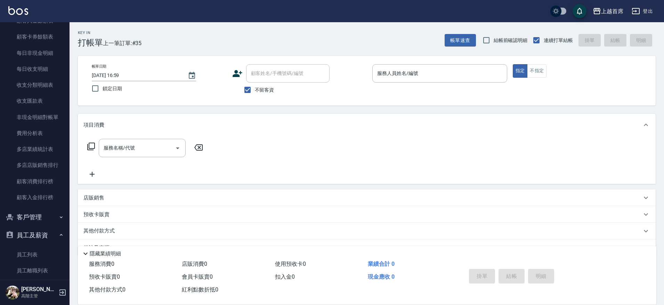
scroll to position [679, 0]
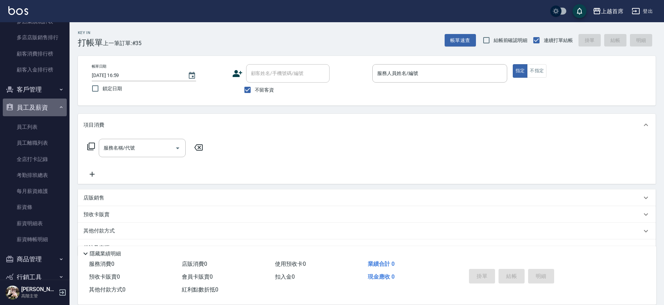
click at [48, 99] on button "員工及薪資" at bounding box center [35, 108] width 64 height 18
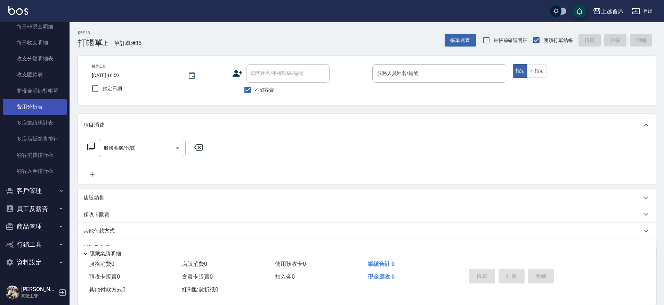
scroll to position [577, 0]
click at [46, 106] on link "費用分析表" at bounding box center [35, 107] width 64 height 16
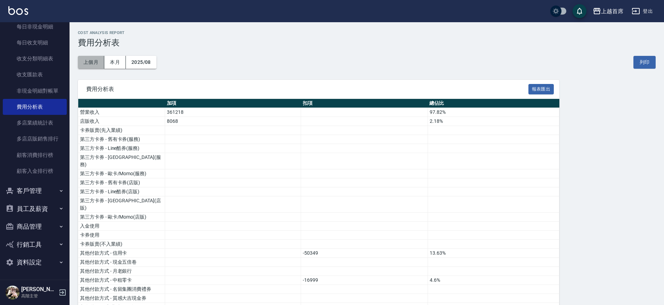
click at [94, 63] on button "上個月" at bounding box center [91, 62] width 26 height 13
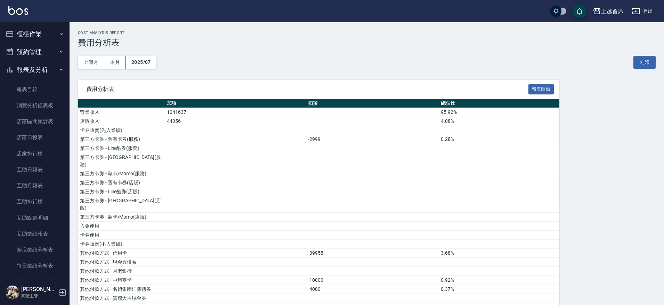
click at [35, 64] on button "報表及分析" at bounding box center [35, 70] width 64 height 18
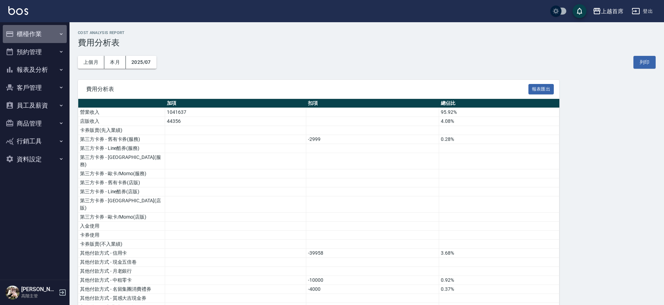
click at [34, 40] on button "櫃檯作業" at bounding box center [35, 34] width 64 height 18
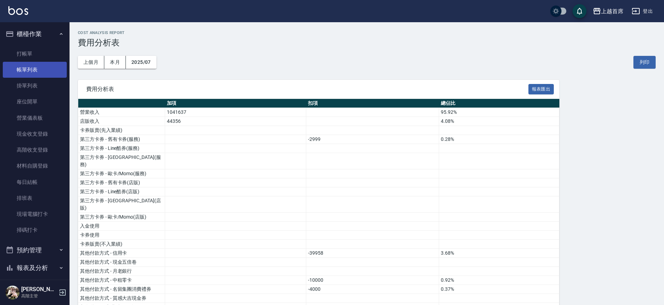
click at [33, 62] on ul "打帳單 帳單列表 掛單列表 座位開單 營業儀表板 現金收支登錄 高階收支登錄 材料自購登錄 每日結帳 排班表 現場電腦打卡 掃碼打卡" at bounding box center [35, 142] width 64 height 198
click at [12, 53] on link "打帳單" at bounding box center [35, 54] width 64 height 16
